Goal: Transaction & Acquisition: Subscribe to service/newsletter

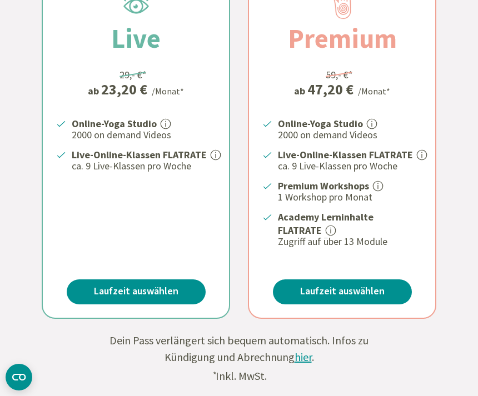
click at [121, 193] on div "Online-Yoga Studio 2000 on demand Videos Live-Online-Klassen FLATRATE ca. 9 Liv…" at bounding box center [136, 182] width 186 height 132
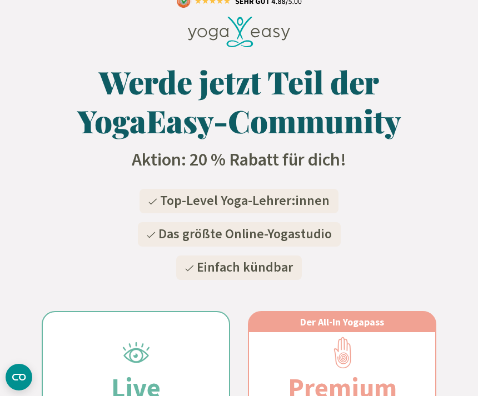
scroll to position [23, 0]
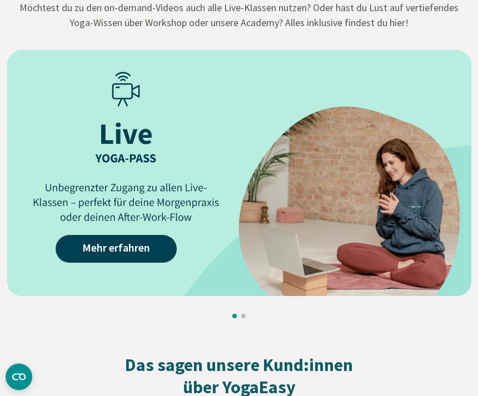
scroll to position [1344, 0]
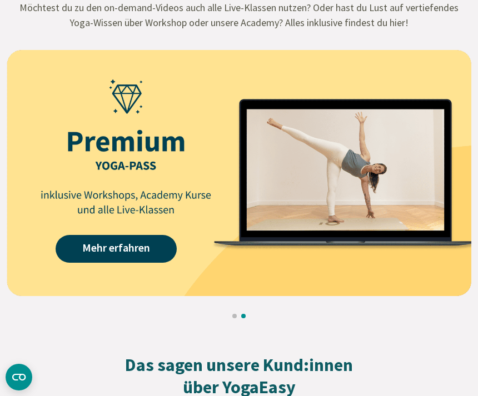
click at [130, 257] on link "Mehr erfahren" at bounding box center [116, 249] width 121 height 28
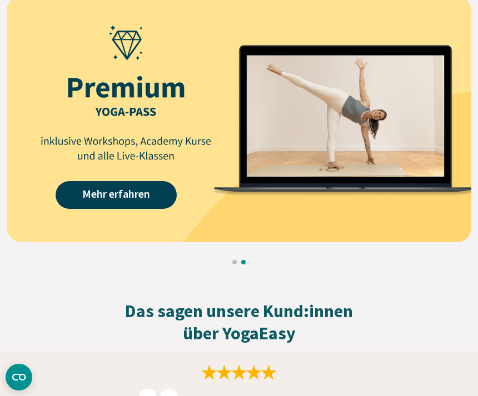
scroll to position [1398, 0]
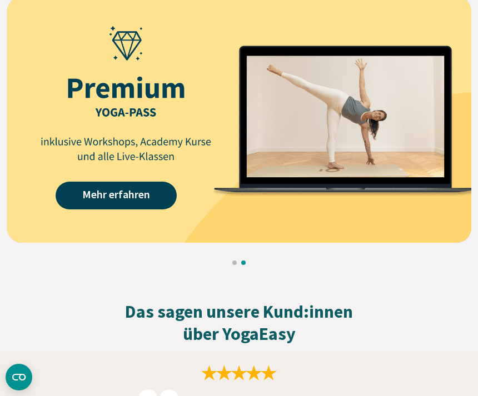
click at [129, 194] on link "Mehr erfahren" at bounding box center [116, 196] width 121 height 28
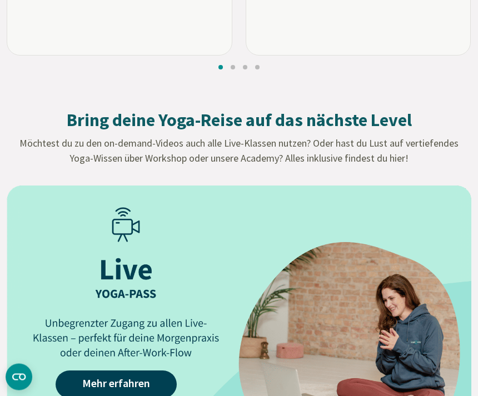
scroll to position [1379, 0]
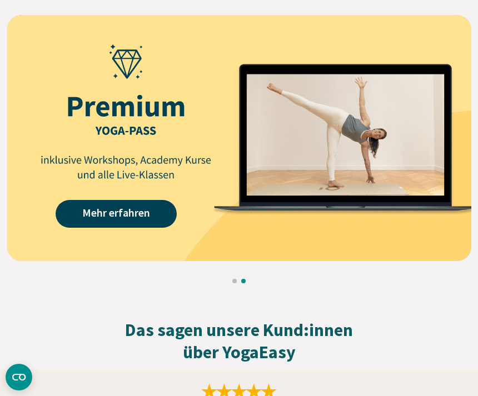
click at [137, 216] on link "Mehr erfahren" at bounding box center [116, 214] width 121 height 28
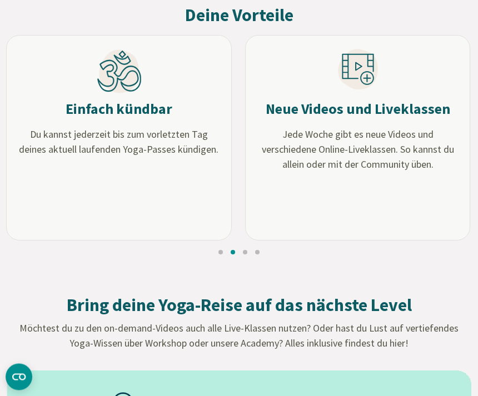
scroll to position [1024, 0]
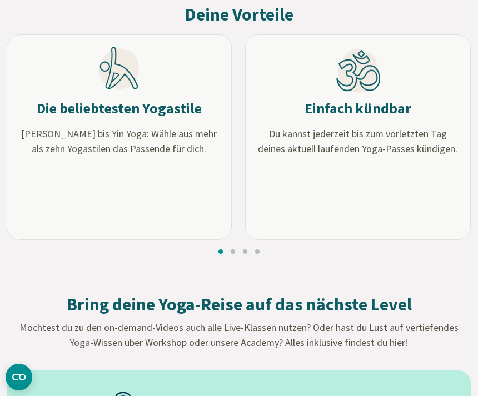
click at [352, 113] on h3 "Einfach kündbar" at bounding box center [358, 108] width 107 height 18
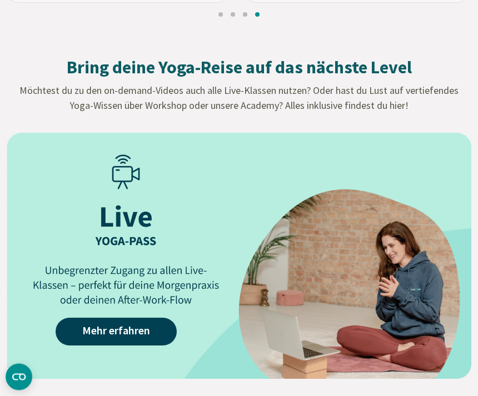
scroll to position [1261, 0]
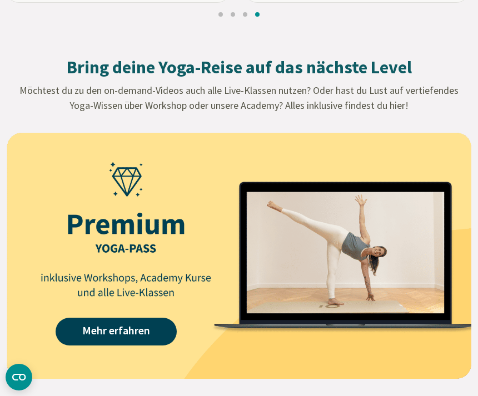
click at [146, 336] on link "Mehr erfahren" at bounding box center [116, 332] width 121 height 28
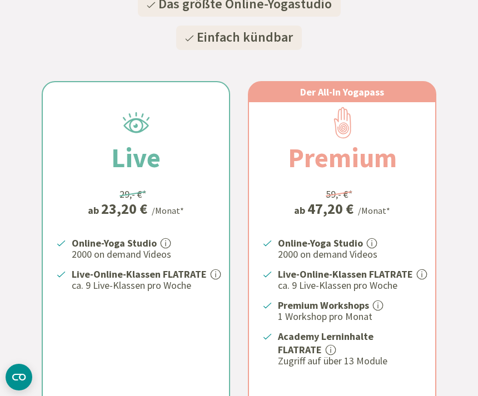
scroll to position [314, 0]
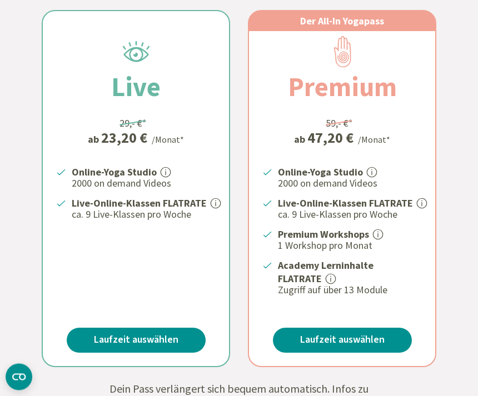
click at [388, 338] on link "Laufzeit auswählen" at bounding box center [342, 340] width 139 height 25
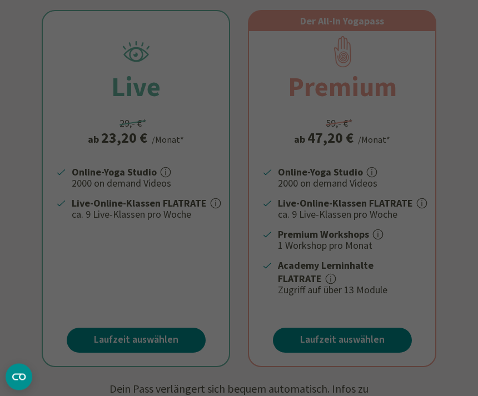
scroll to position [315, 0]
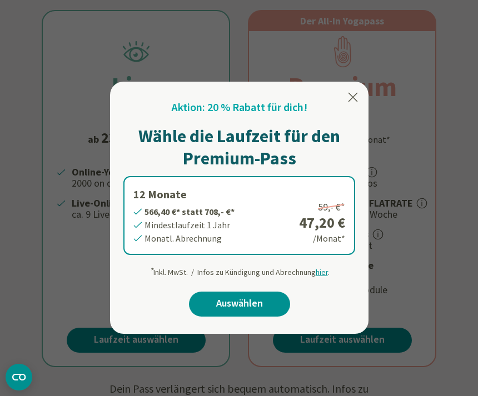
click at [253, 306] on link "Auswählen" at bounding box center [239, 304] width 101 height 25
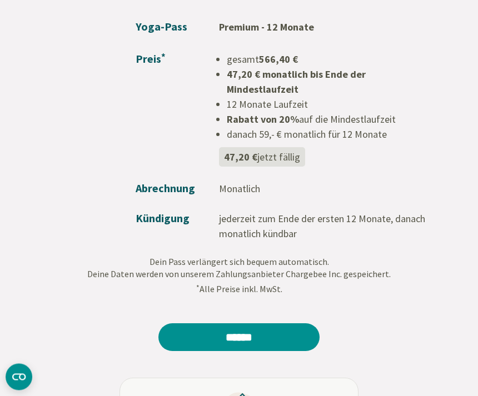
scroll to position [114, 0]
click at [266, 323] on input "******" at bounding box center [238, 337] width 161 height 28
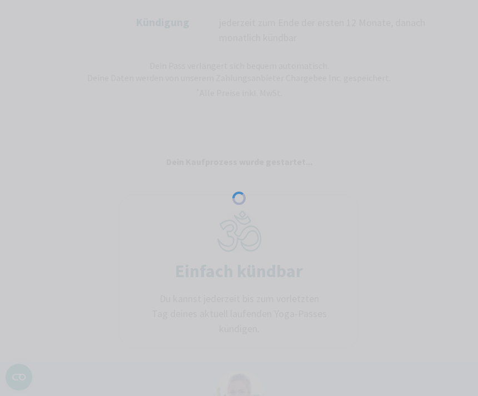
scroll to position [311, 0]
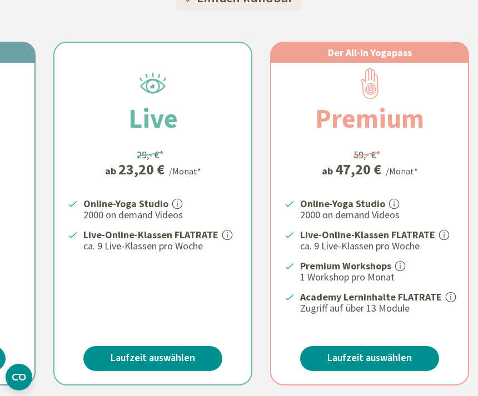
scroll to position [283, 0]
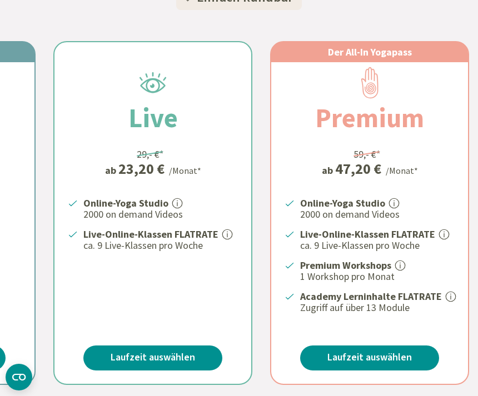
click at [411, 366] on link "Laufzeit auswählen" at bounding box center [369, 358] width 139 height 25
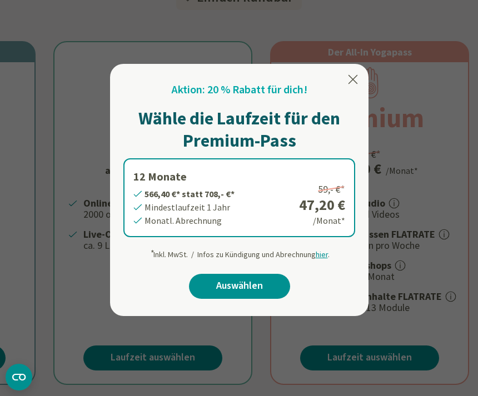
click at [255, 291] on link "Auswählen" at bounding box center [239, 286] width 101 height 25
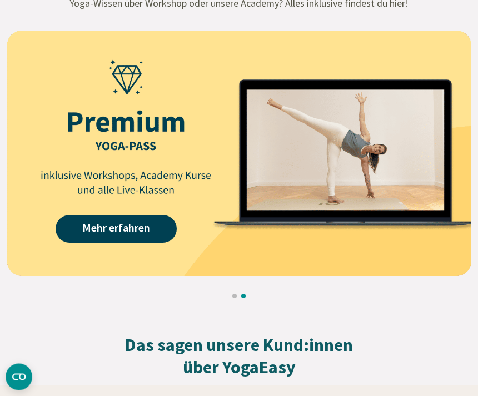
scroll to position [1282, 0]
click at [126, 225] on link "Mehr erfahren" at bounding box center [116, 229] width 121 height 28
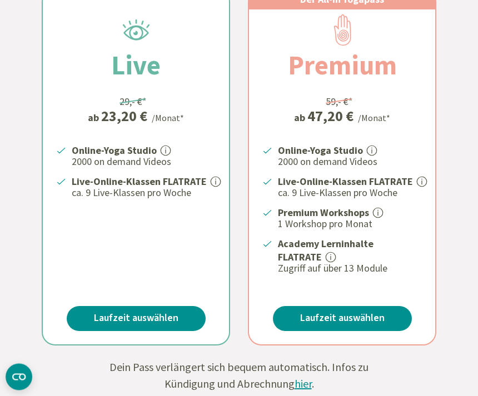
scroll to position [336, 0]
click at [372, 312] on link "Laufzeit auswählen" at bounding box center [342, 318] width 139 height 25
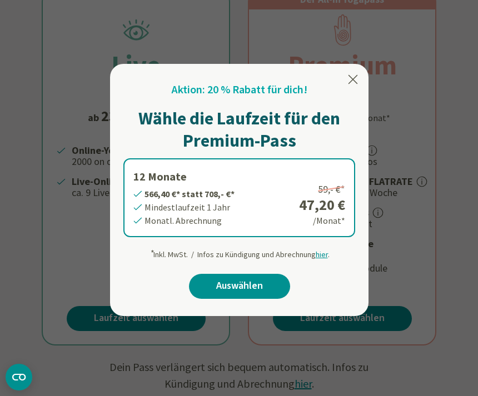
click at [268, 287] on link "Auswählen" at bounding box center [239, 286] width 101 height 25
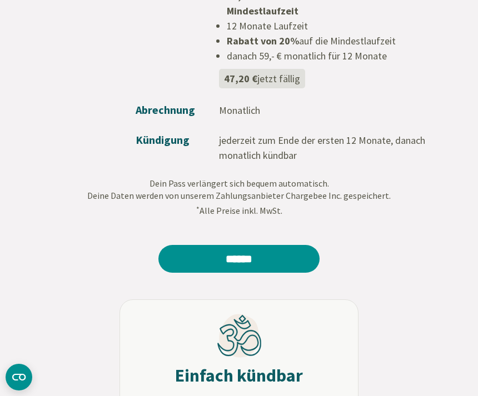
scroll to position [211, 0]
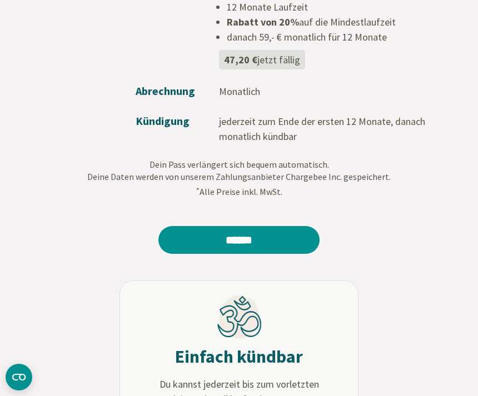
click at [287, 226] on input "******" at bounding box center [238, 240] width 161 height 28
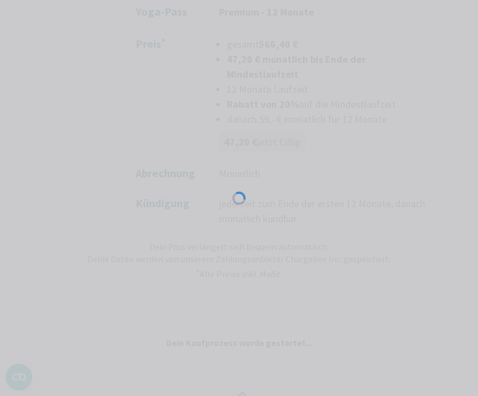
scroll to position [0, 0]
